Goal: Transaction & Acquisition: Obtain resource

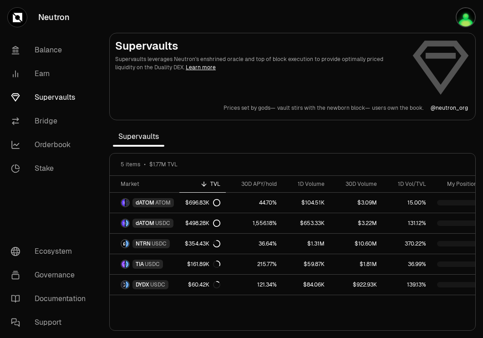
scroll to position [0, 9]
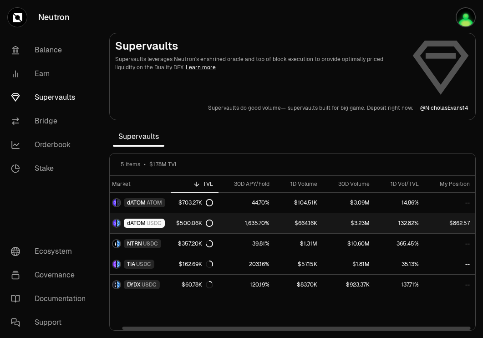
click at [142, 221] on span "dATOM" at bounding box center [136, 223] width 19 height 7
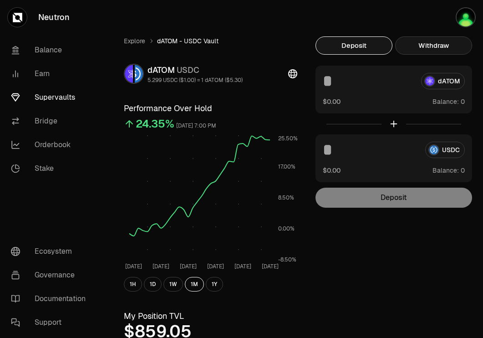
click at [455, 49] on button "Withdraw" at bounding box center [433, 45] width 77 height 18
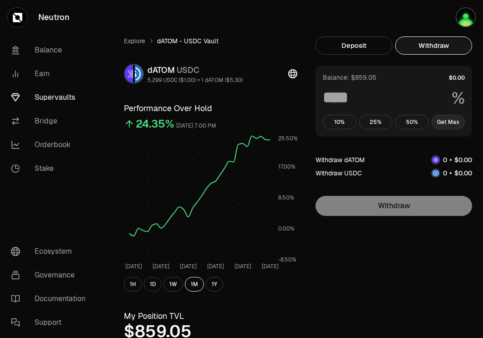
click at [457, 123] on button "Get Max" at bounding box center [449, 122] width 34 height 15
type input "***"
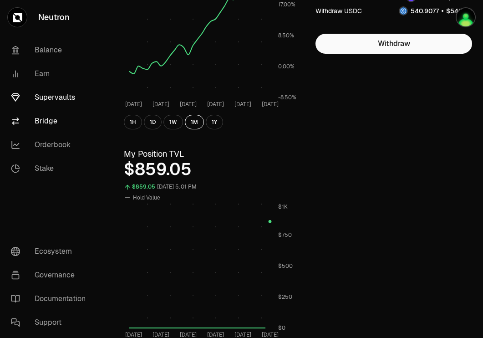
scroll to position [58, 0]
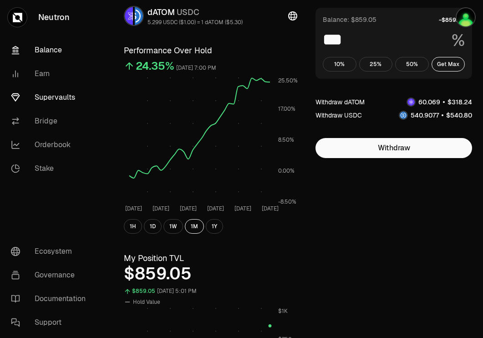
click at [52, 45] on link "Balance" at bounding box center [51, 50] width 95 height 24
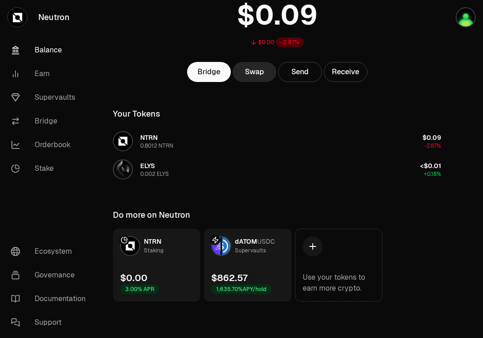
scroll to position [72, 0]
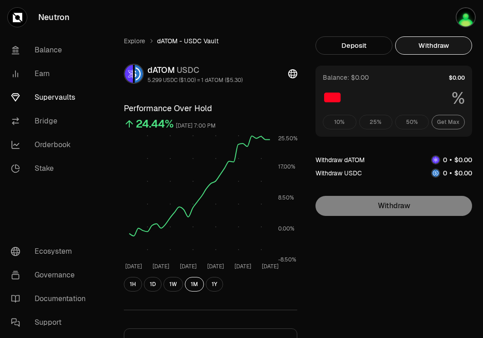
click at [442, 117] on div "10% 25% 50% Get Max" at bounding box center [394, 122] width 142 height 15
click at [442, 118] on div "10% 25% 50% Get Max" at bounding box center [394, 122] width 142 height 15
click at [386, 255] on div "Explore dATOM - USDC Vault dATOM USDC 5.299 USDC ($1.00) = 1 dATOM ($5.30) Perf…" at bounding box center [292, 251] width 359 height 431
click at [51, 103] on link "Supervaults" at bounding box center [51, 98] width 95 height 24
